Goal: Find specific page/section: Find specific page/section

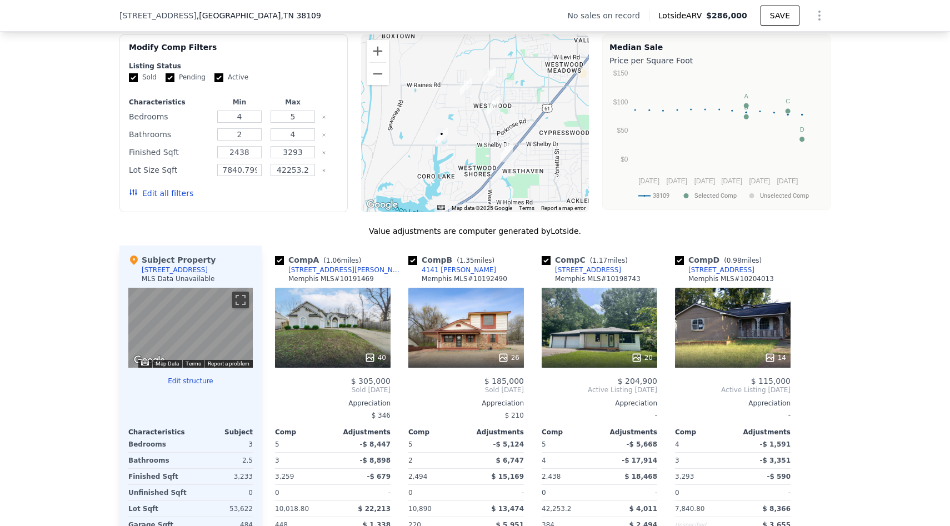
scroll to position [932, 0]
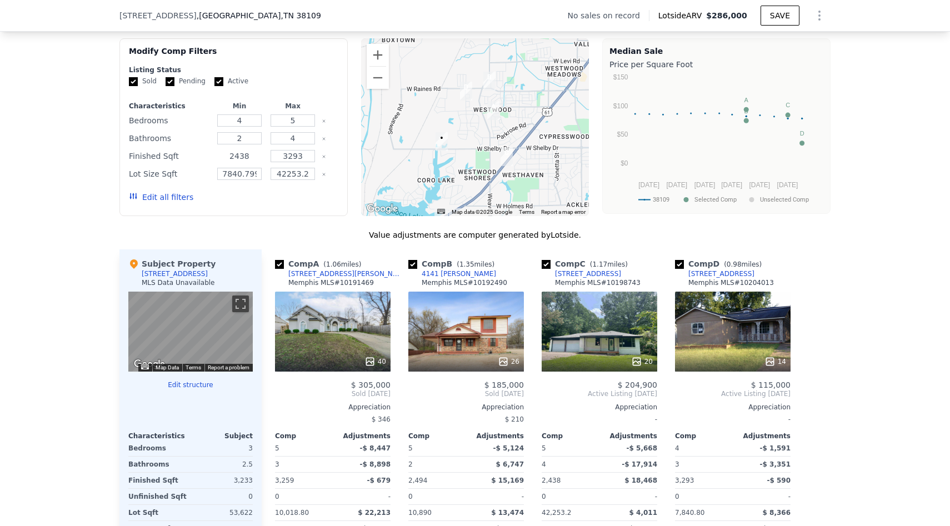
click at [249, 158] on input "2438" at bounding box center [239, 156] width 44 height 12
type input "1100"
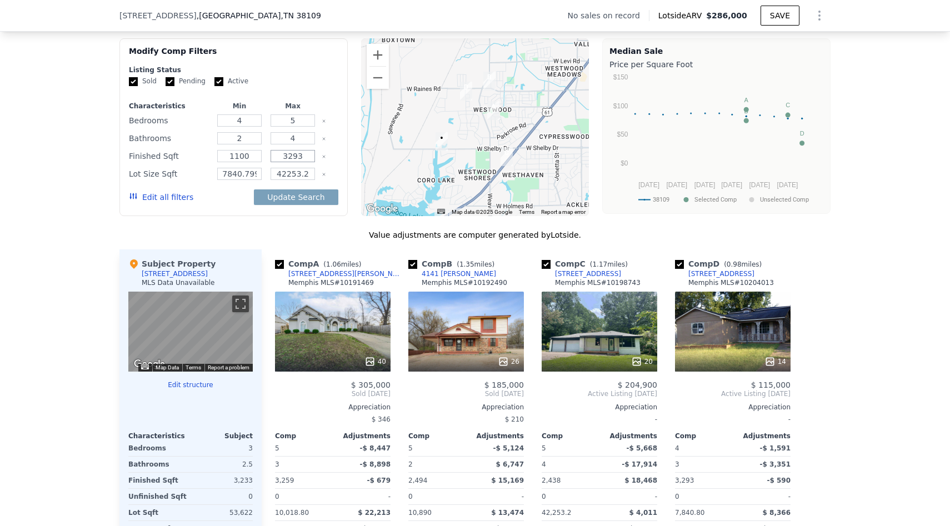
click at [290, 154] on input "3293" at bounding box center [293, 156] width 44 height 12
type input "3"
type input "1200"
click at [308, 198] on button "Update Search" at bounding box center [296, 197] width 84 height 16
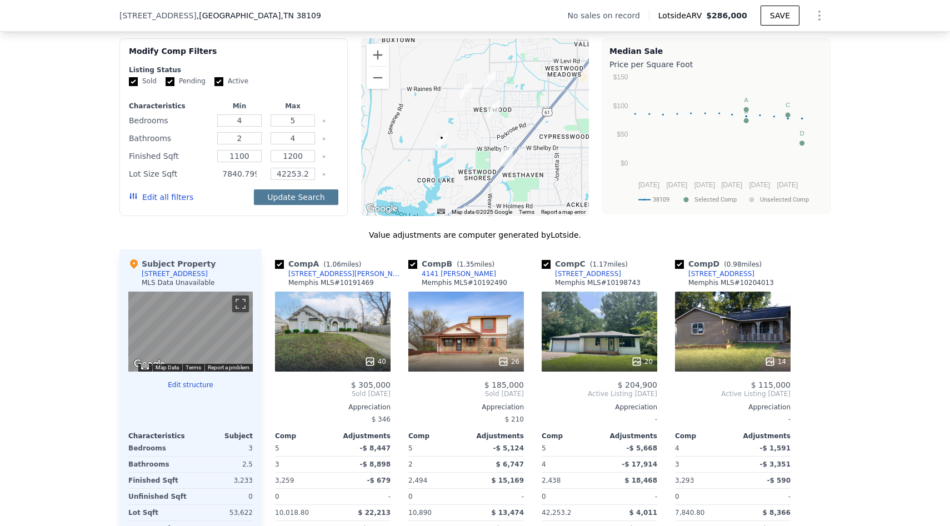
scroll to position [0, 44]
click at [255, 174] on input "7840.799999999999" at bounding box center [239, 174] width 44 height 12
click at [251, 173] on input "7840.799999999999" at bounding box center [239, 174] width 44 height 12
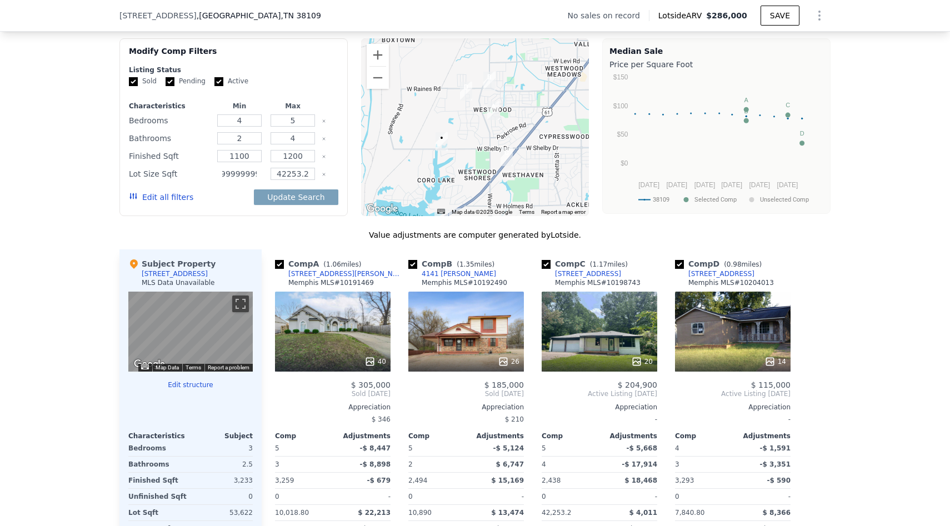
scroll to position [0, 0]
type input "34"
click at [301, 201] on button "Update Search" at bounding box center [296, 197] width 84 height 16
type input "42253"
click at [306, 194] on button "Update Search" at bounding box center [296, 197] width 84 height 16
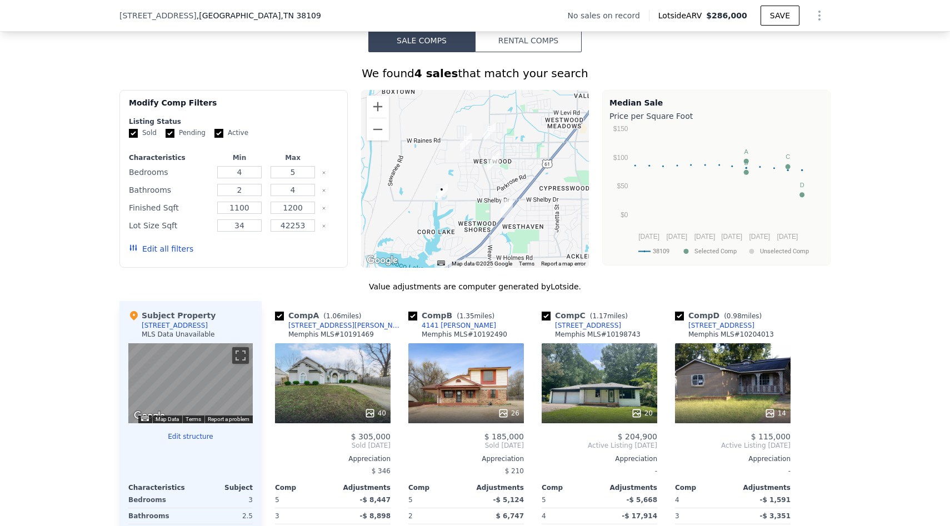
scroll to position [880, 0]
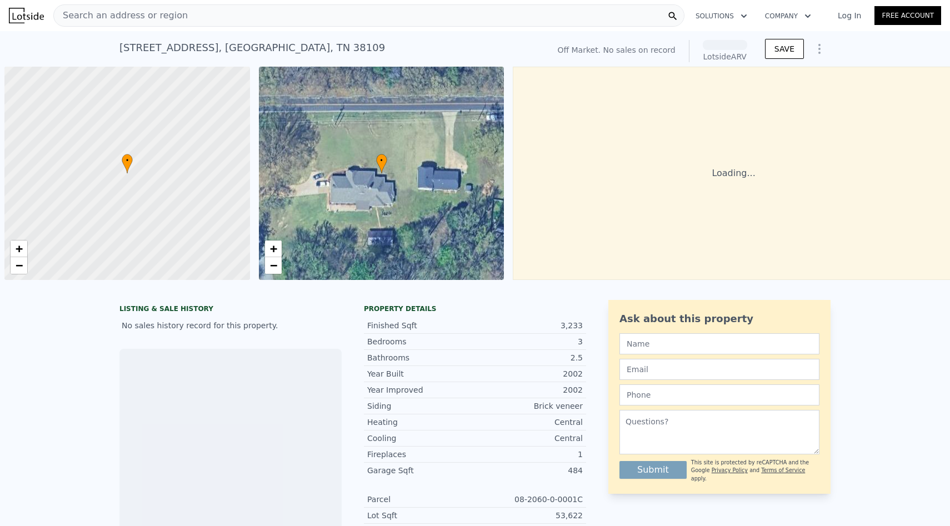
scroll to position [0, 4]
